Goal: Information Seeking & Learning: Understand process/instructions

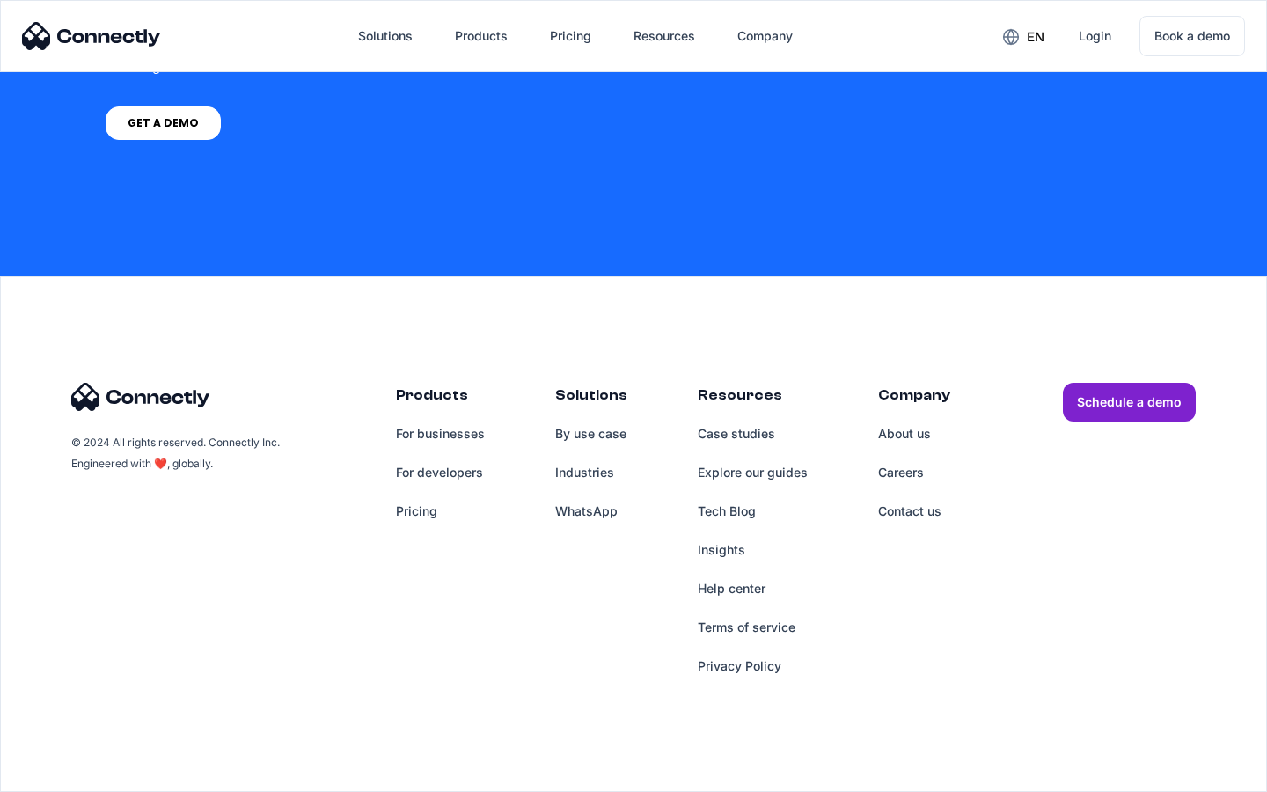
scroll to position [5132, 0]
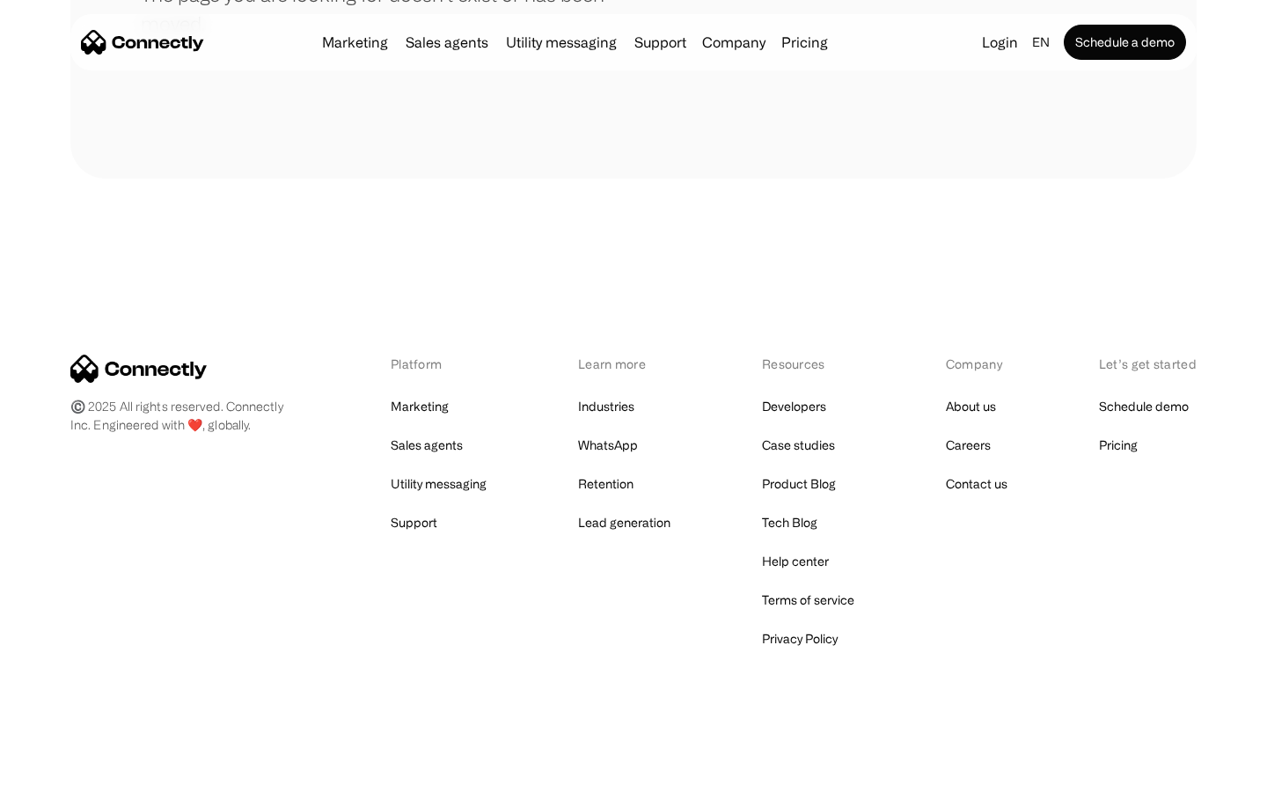
scroll to position [321, 0]
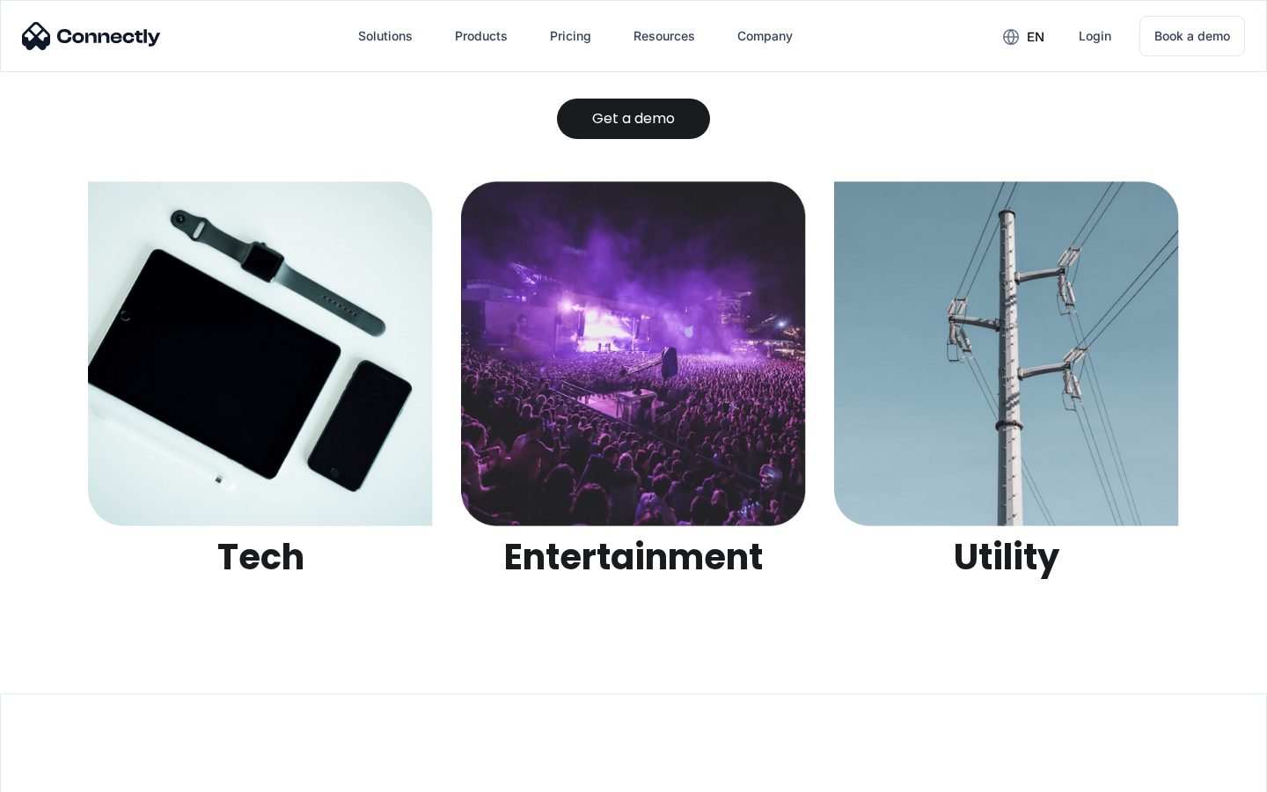
scroll to position [5551, 0]
